Goal: Task Accomplishment & Management: Manage account settings

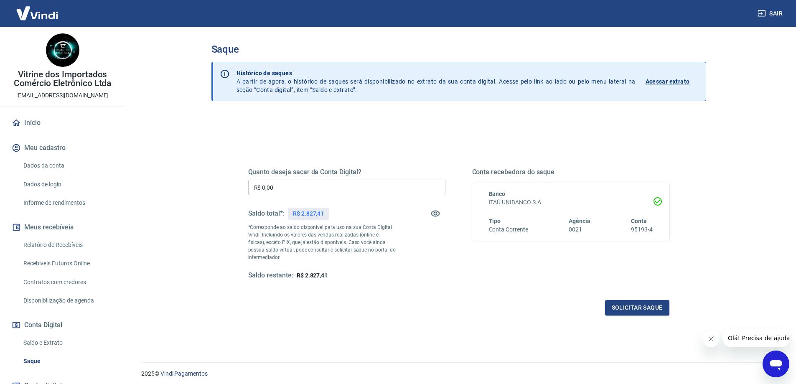
click at [295, 190] on input "R$ 0,00" at bounding box center [346, 187] width 197 height 15
type input "R$ 2.827,00"
click at [641, 309] on button "Solicitar saque" at bounding box center [637, 307] width 64 height 15
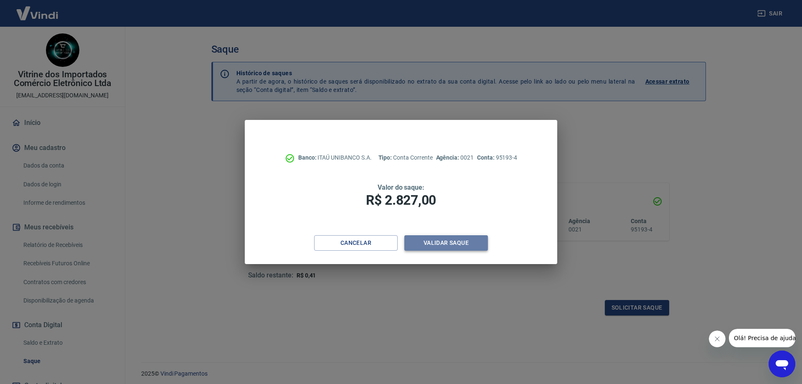
click at [445, 241] on button "Validar saque" at bounding box center [446, 242] width 84 height 15
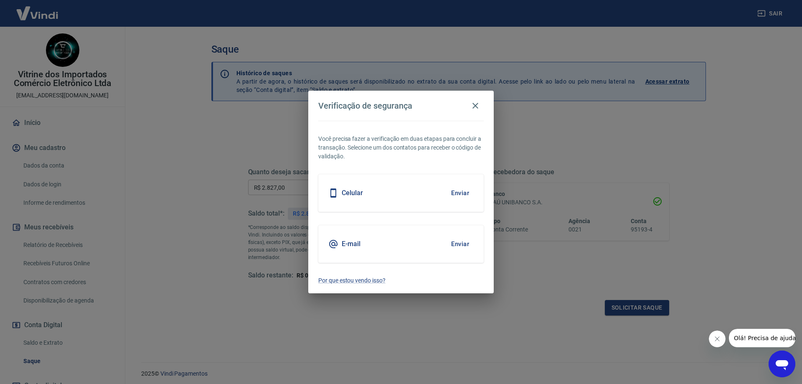
click at [458, 193] on button "Enviar" at bounding box center [460, 193] width 27 height 18
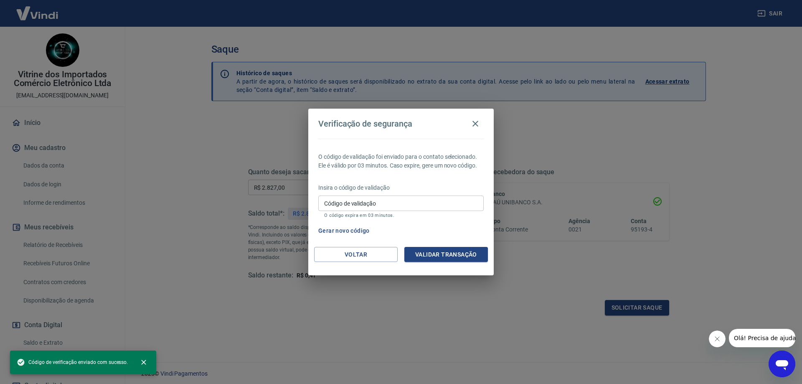
click at [404, 201] on input "Código de validação" at bounding box center [400, 203] width 165 height 15
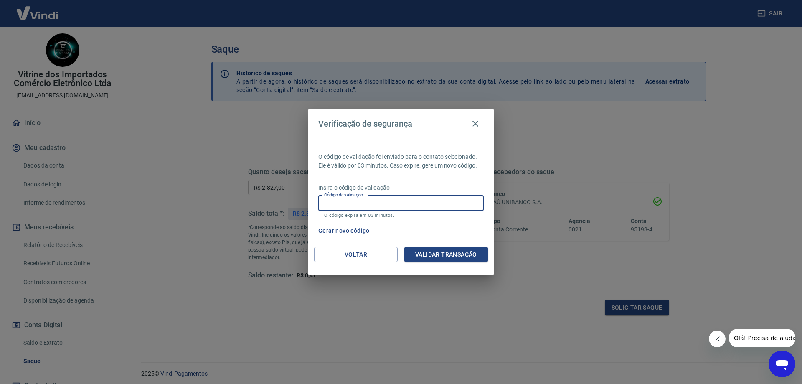
click at [404, 201] on input "Código de validação" at bounding box center [400, 203] width 165 height 15
click at [351, 253] on button "Voltar" at bounding box center [356, 254] width 84 height 15
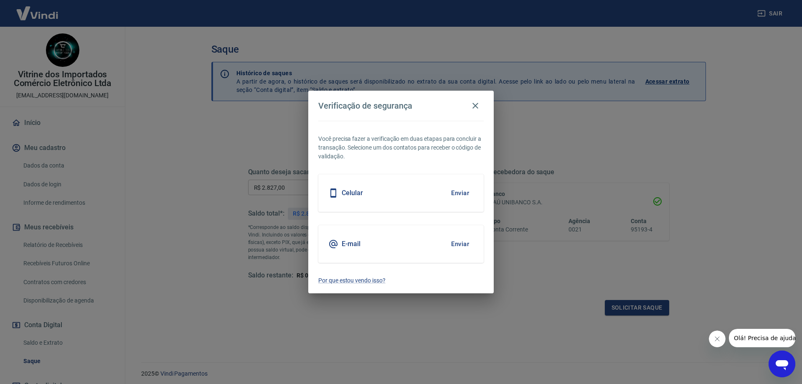
click at [457, 242] on button "Enviar" at bounding box center [460, 244] width 27 height 18
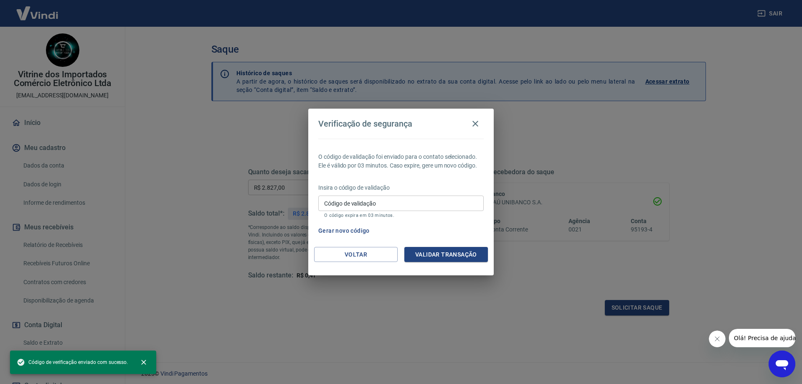
click at [386, 205] on input "Código de validação" at bounding box center [400, 203] width 165 height 15
paste input "398619"
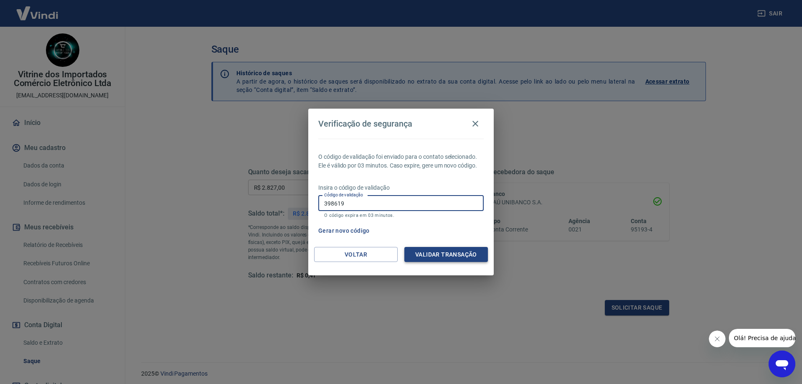
type input "398619"
click at [439, 256] on button "Validar transação" at bounding box center [446, 254] width 84 height 15
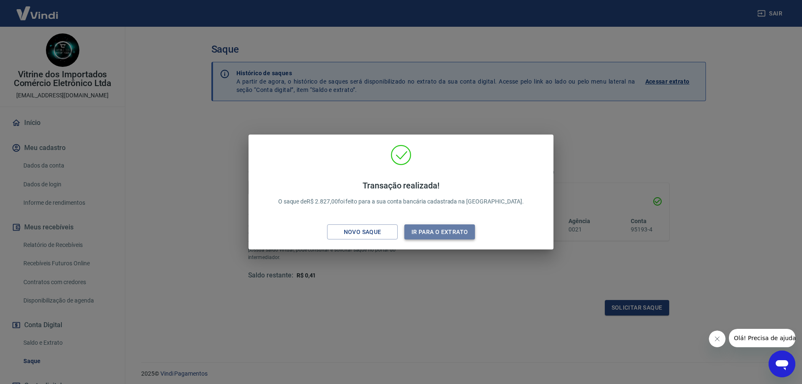
click at [442, 234] on button "Ir para o extrato" at bounding box center [439, 231] width 71 height 15
